Goal: Task Accomplishment & Management: Manage account settings

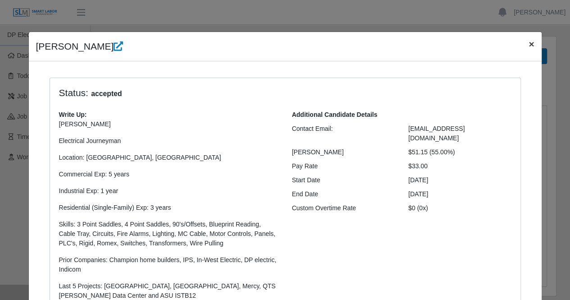
click at [528, 44] on span "×" at bounding box center [530, 44] width 5 height 10
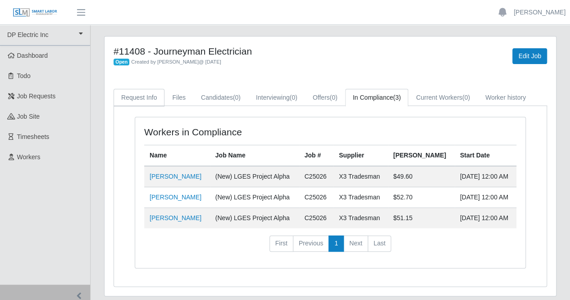
click at [132, 97] on link "Request Info" at bounding box center [138, 98] width 51 height 18
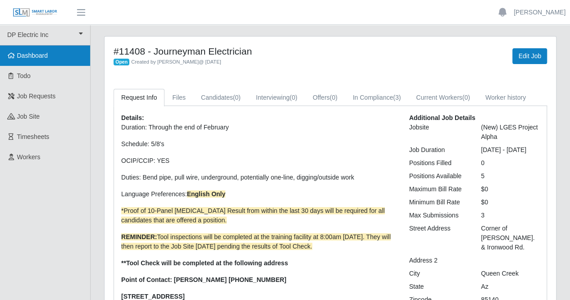
click at [41, 57] on span "Dashboard" at bounding box center [32, 55] width 31 height 7
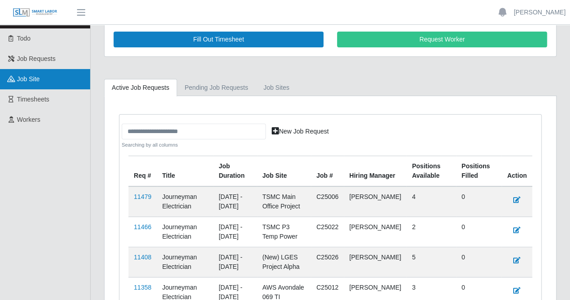
scroll to position [37, 0]
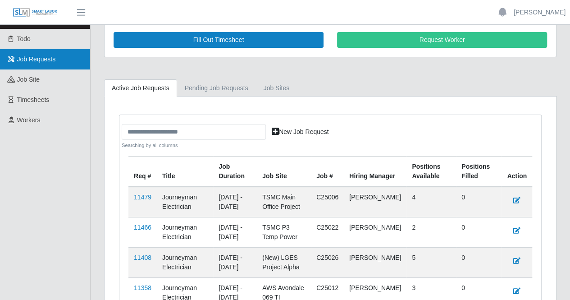
click at [59, 62] on link "Job Requests" at bounding box center [45, 59] width 90 height 20
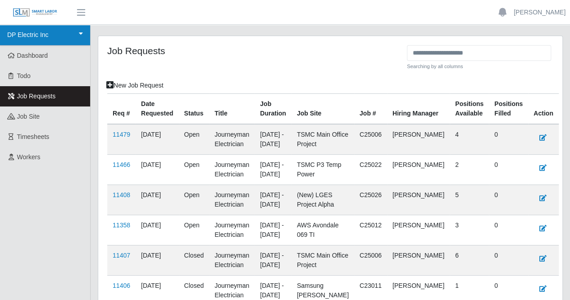
click at [48, 32] on link "DP Electric Inc" at bounding box center [45, 35] width 90 height 21
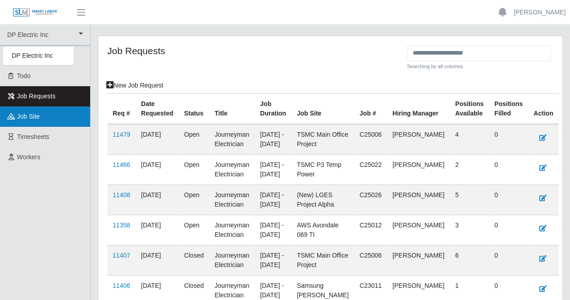
click at [44, 122] on link "job site" at bounding box center [45, 116] width 90 height 20
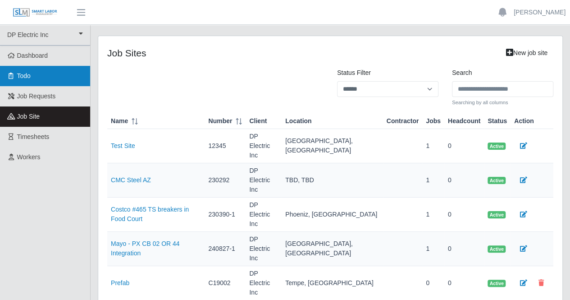
click at [56, 76] on link "Todo" at bounding box center [45, 76] width 90 height 20
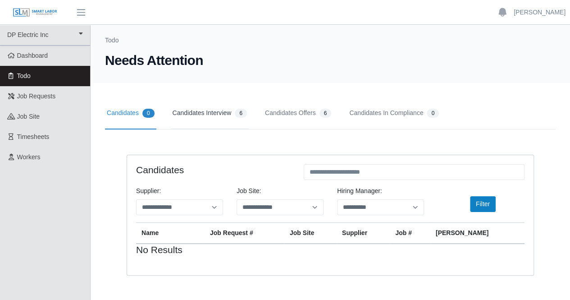
click at [204, 115] on link "Candidates Interview 6" at bounding box center [210, 113] width 78 height 32
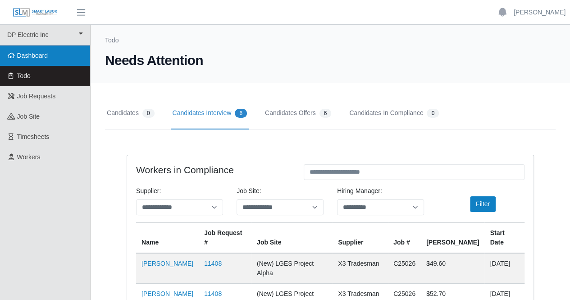
click at [32, 56] on span "Dashboard" at bounding box center [32, 55] width 31 height 7
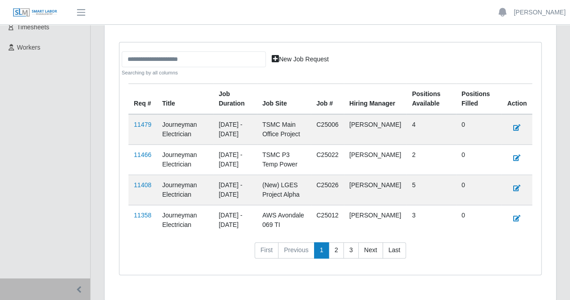
scroll to position [130, 0]
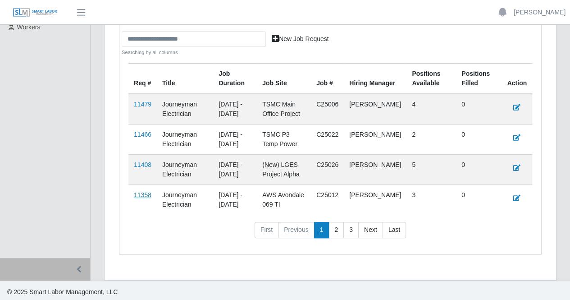
click at [146, 191] on link "11358" at bounding box center [143, 194] width 18 height 7
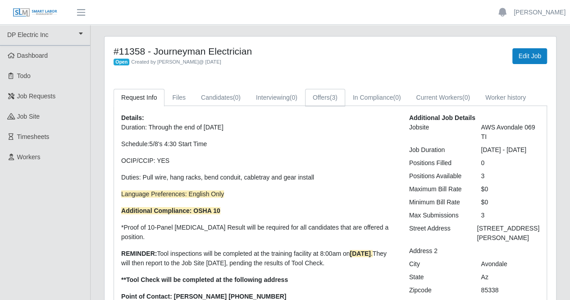
click at [324, 97] on link "Offers (3)" at bounding box center [325, 98] width 40 height 18
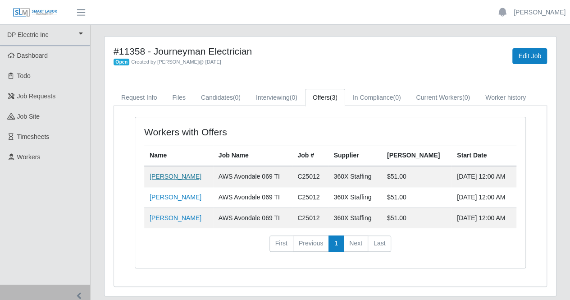
click at [177, 174] on link "[PERSON_NAME]" at bounding box center [176, 176] width 52 height 7
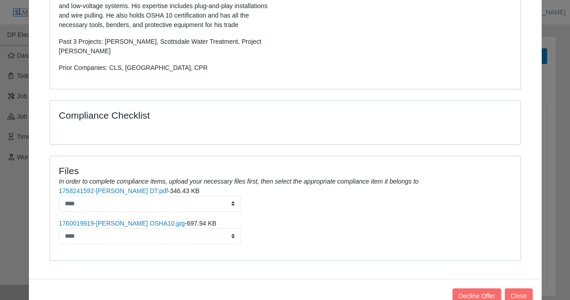
scroll to position [277, 0]
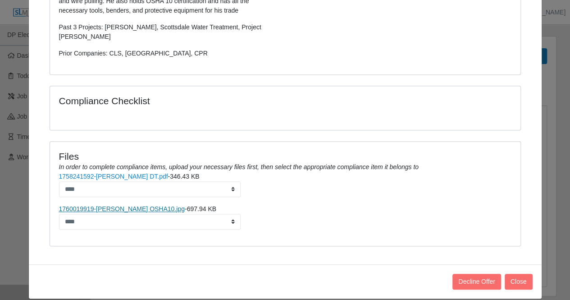
click at [124, 205] on link "1760019919-[PERSON_NAME] OSHA10.jpg" at bounding box center [122, 208] width 126 height 7
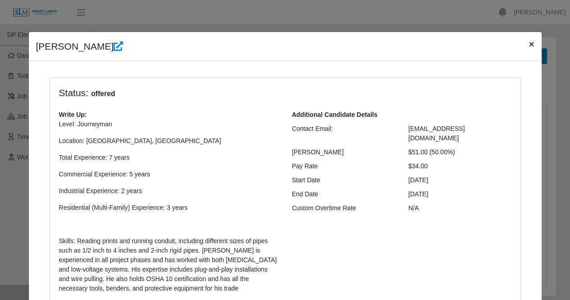
click at [528, 45] on span "×" at bounding box center [530, 44] width 5 height 10
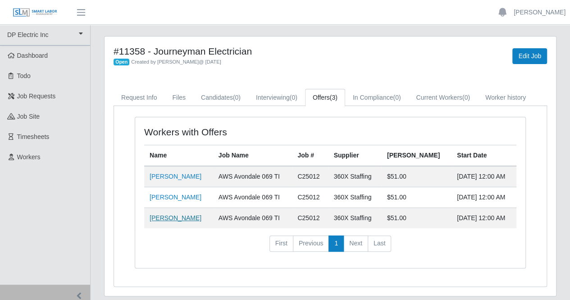
click at [165, 214] on link "[PERSON_NAME]" at bounding box center [176, 217] width 52 height 7
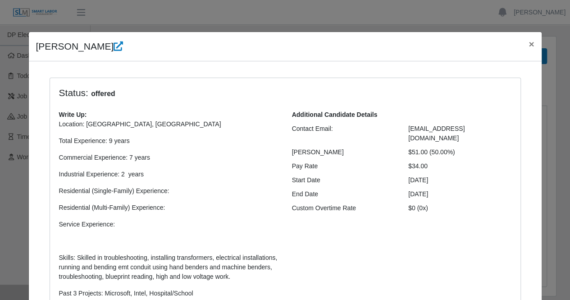
click at [165, 213] on p "Location: Phoenix, AZ Total Experience: 9 years Commercial Experience: 7 years …" at bounding box center [168, 216] width 219 height 195
click at [528, 44] on span "×" at bounding box center [530, 44] width 5 height 10
